Goal: Navigation & Orientation: Go to known website

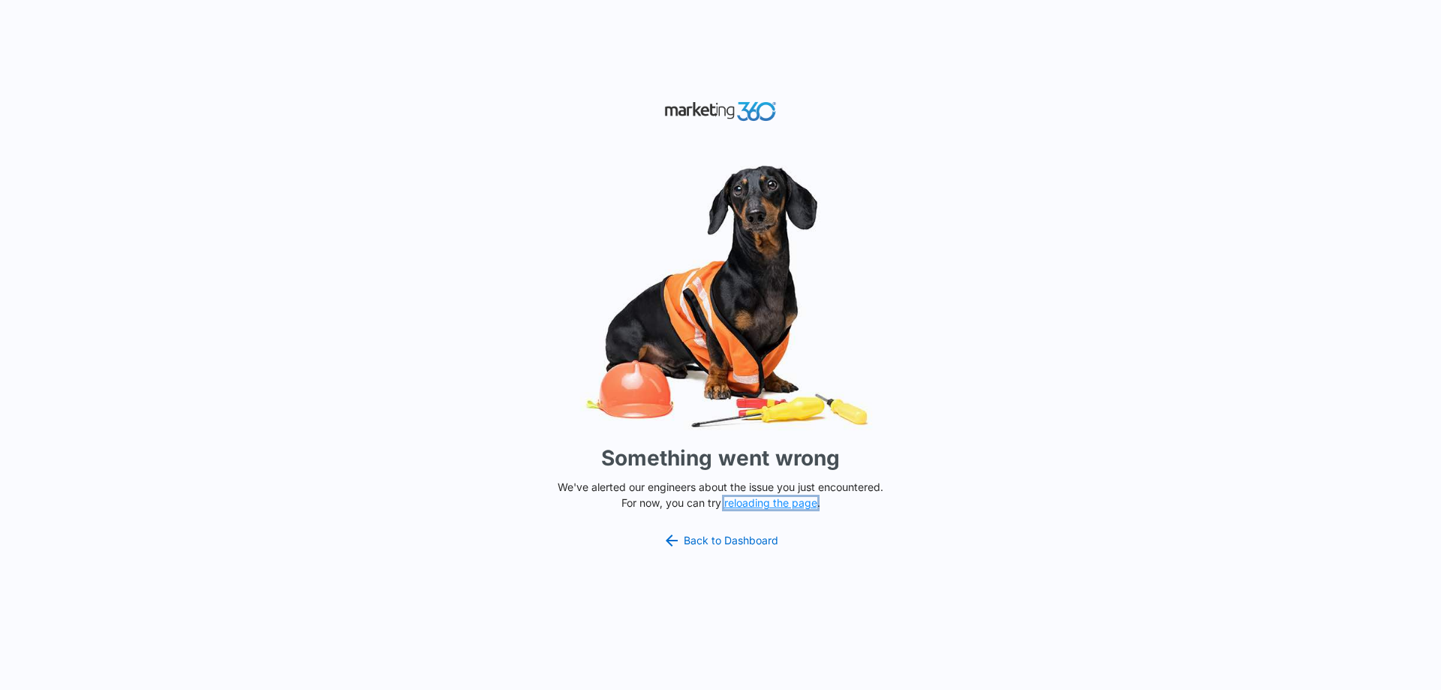
click at [760, 504] on button "reloading the page" at bounding box center [770, 503] width 93 height 12
click at [803, 499] on button "reloading the page" at bounding box center [770, 503] width 93 height 12
